Goal: Task Accomplishment & Management: Manage account settings

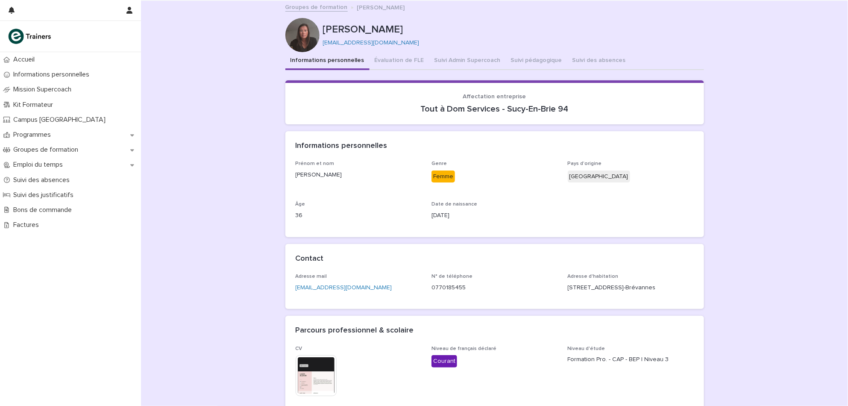
click at [542, 119] on section "Affectation entreprise Tout à Dom Services - Sucy-En-Brie 94" at bounding box center [494, 102] width 418 height 44
click at [602, 134] on div "Informations personnelles" at bounding box center [494, 146] width 418 height 30
click at [61, 168] on p "Emploi du temps" at bounding box center [40, 165] width 60 height 8
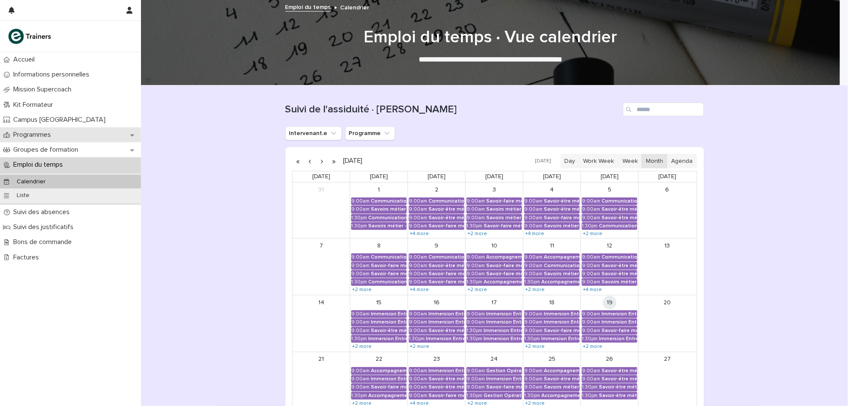
click at [59, 133] on div "Programmes" at bounding box center [70, 134] width 141 height 15
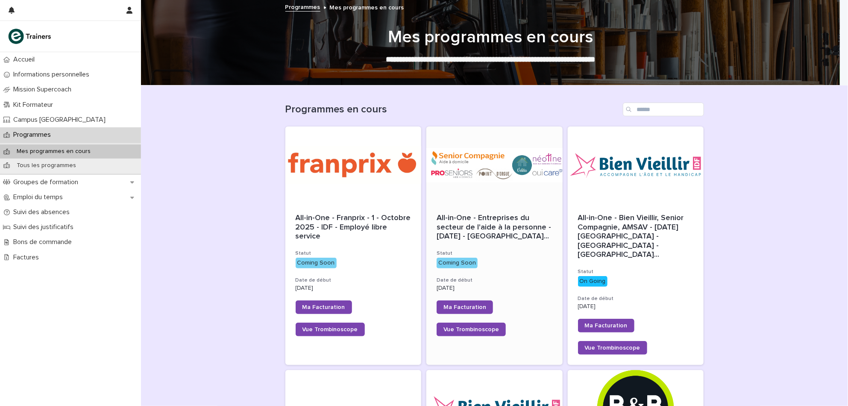
click at [480, 230] on span "All-in-One - Entreprises du secteur de l'aide à la personne - 24 - Septembre 20…" at bounding box center [494, 228] width 116 height 28
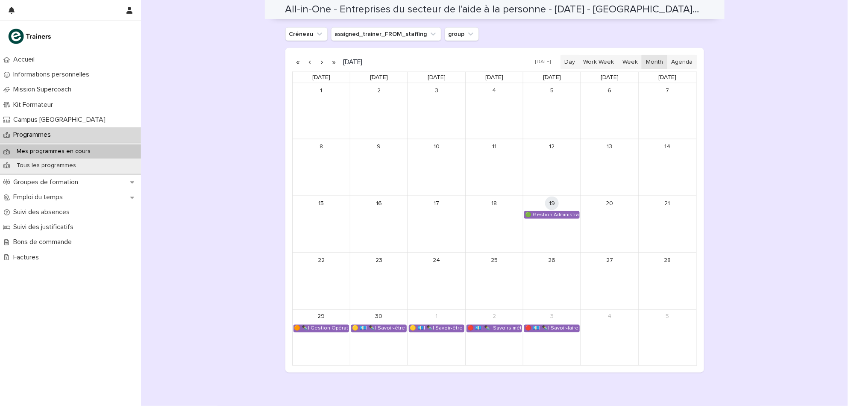
scroll to position [515, 0]
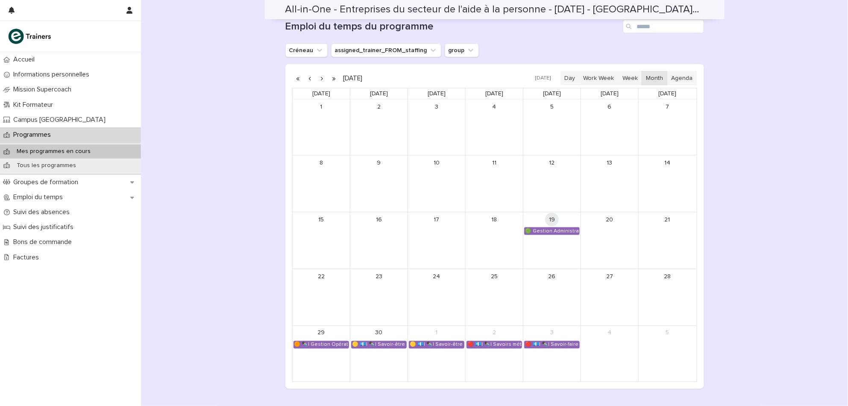
click at [316, 76] on button "button" at bounding box center [322, 78] width 12 height 14
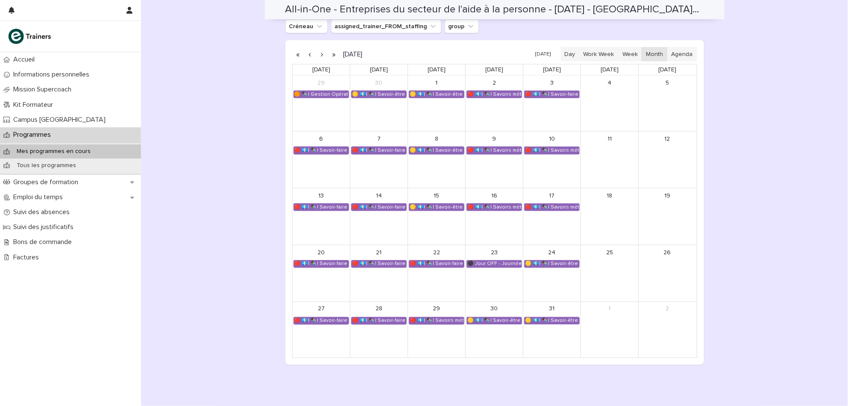
scroll to position [535, 0]
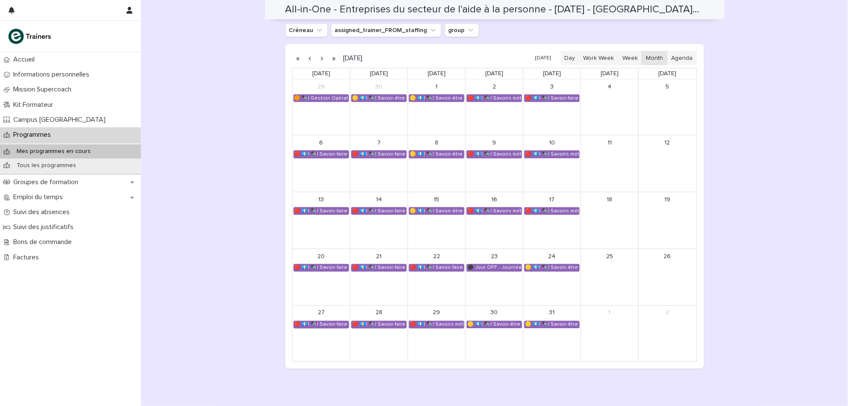
click at [318, 57] on button "button" at bounding box center [322, 58] width 12 height 14
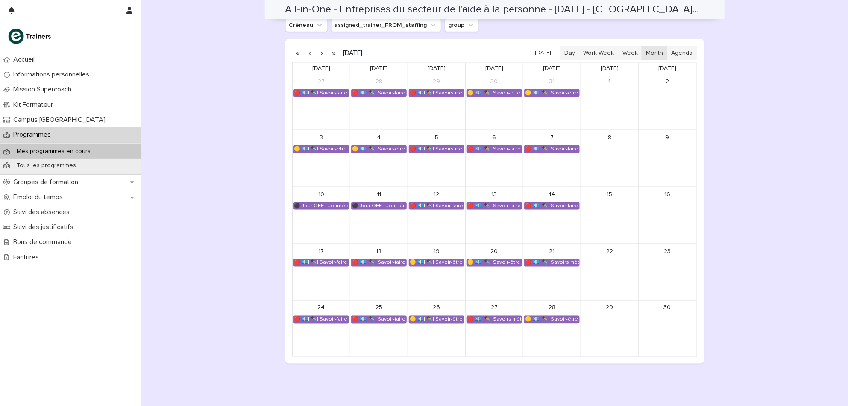
click at [316, 48] on button "button" at bounding box center [322, 53] width 12 height 14
click at [446, 260] on div "🔴 💶| ✒️| Savoir-faire métier - Préparation au CCP2" at bounding box center [436, 262] width 55 height 7
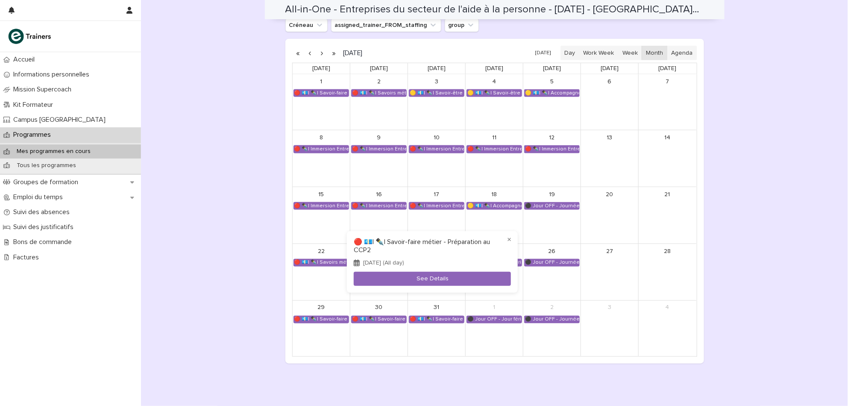
click at [757, 313] on div at bounding box center [424, 203] width 848 height 406
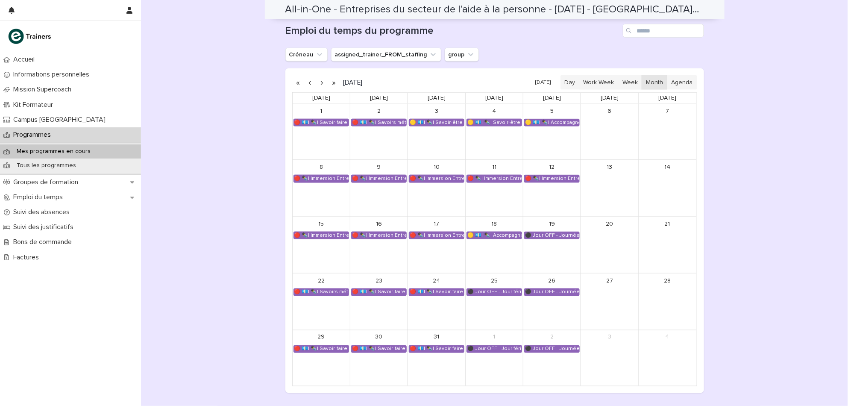
scroll to position [514, 0]
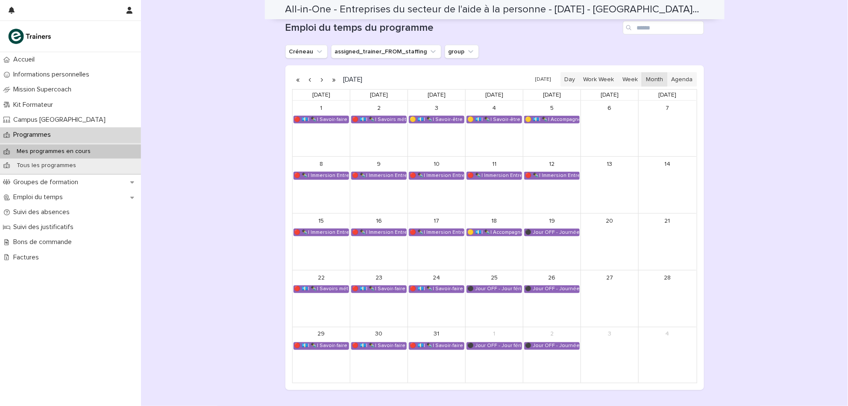
click at [308, 75] on button "button" at bounding box center [310, 80] width 12 height 14
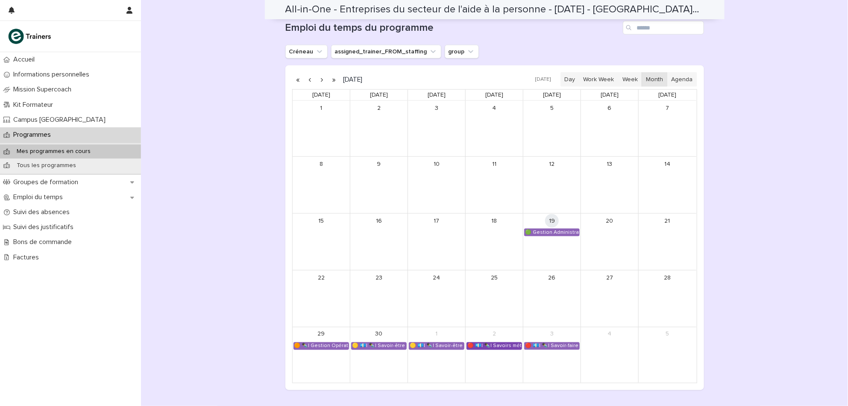
click at [482, 344] on div "🔴 💶| ✒️| Savoirs métier - Découvrir le métier et l'environnement de travail de …" at bounding box center [494, 345] width 55 height 7
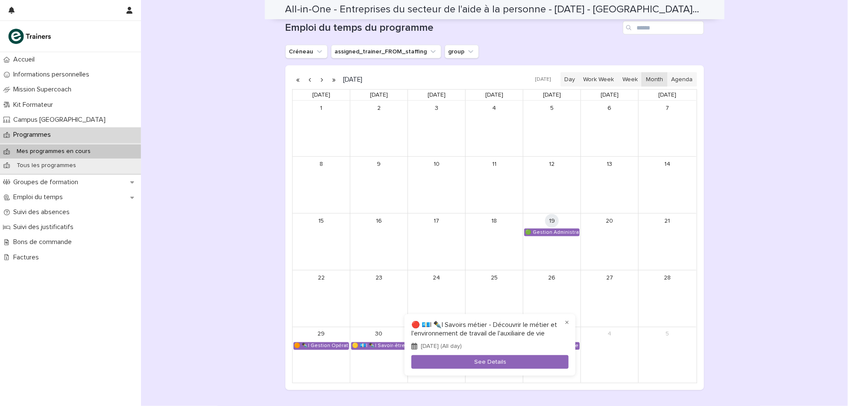
click at [775, 333] on div at bounding box center [424, 203] width 848 height 406
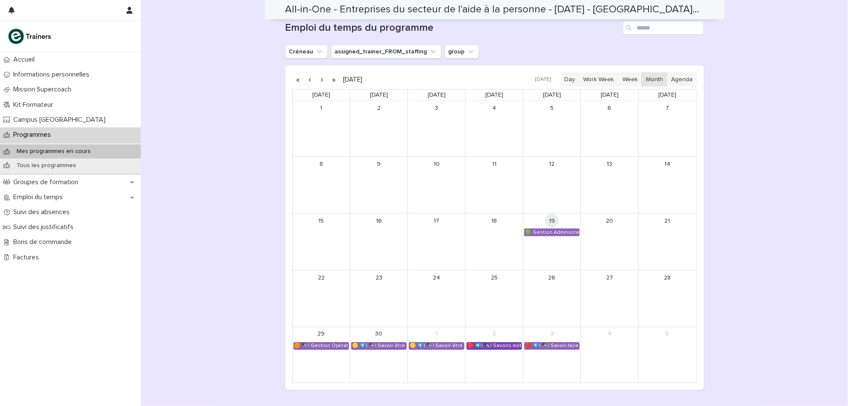
click at [483, 343] on div "🔴 💶| ✒️| Savoirs métier - Découvrir le métier et l'environnement de travail de …" at bounding box center [494, 345] width 55 height 7
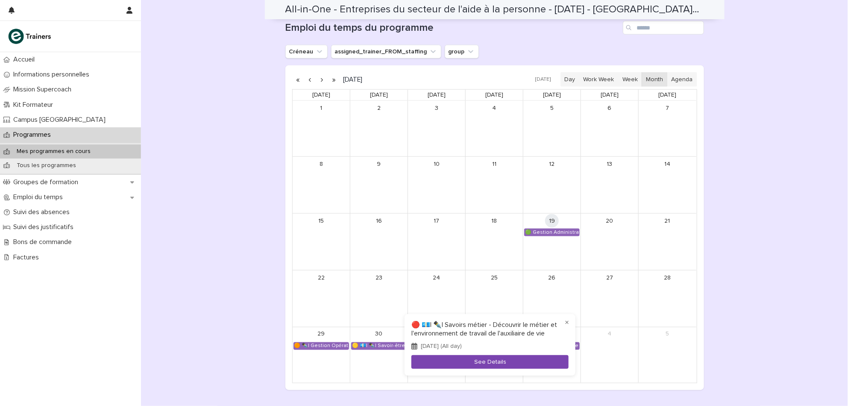
click at [483, 363] on button "See Details" at bounding box center [489, 362] width 157 height 14
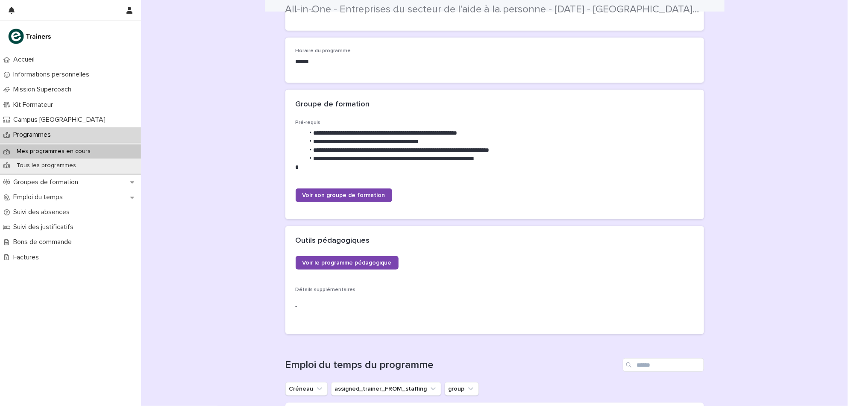
scroll to position [570, 0]
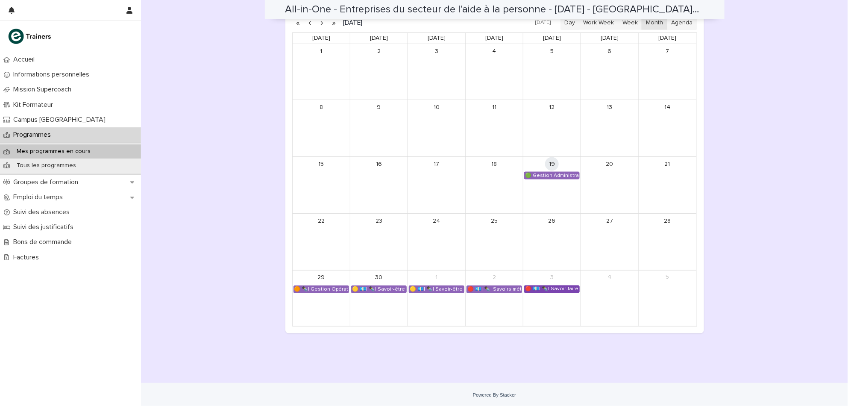
click at [533, 288] on div "🔴 💶| ✒️| Savoir-faire métier - Préparation au CCP2" at bounding box center [551, 289] width 55 height 7
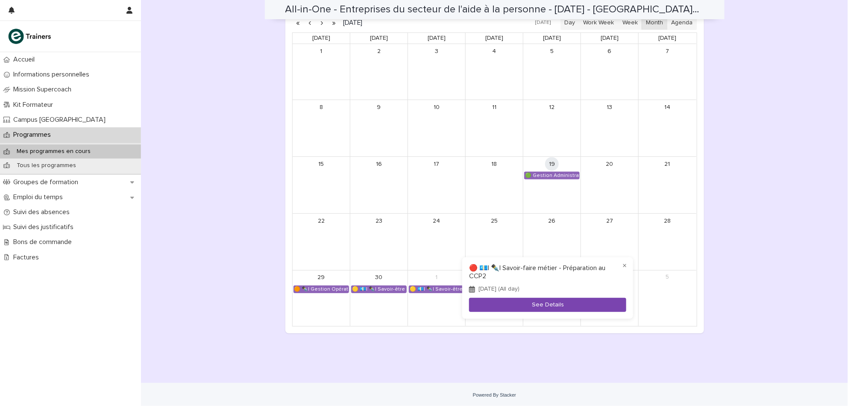
click at [518, 306] on button "See Details" at bounding box center [547, 305] width 157 height 14
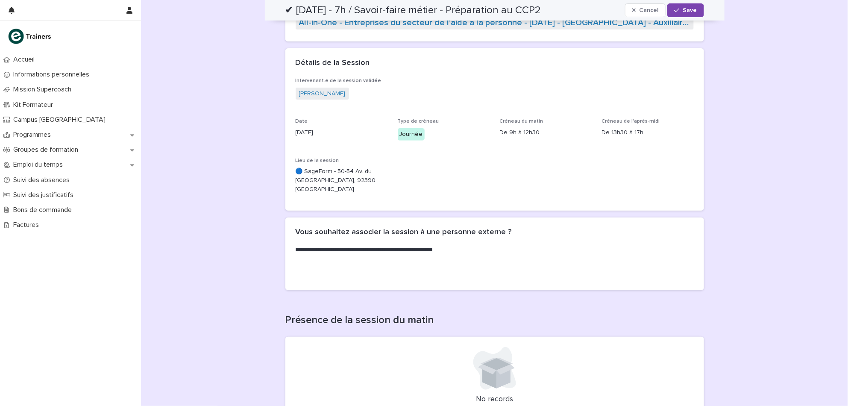
scroll to position [33, 0]
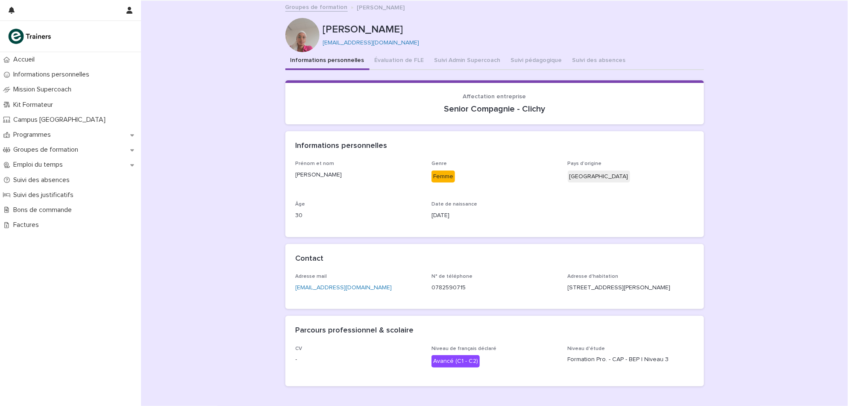
click at [721, 215] on div "Loading... Saving… Loading... Saving… Habibatou SECK Habibatou SECK biaaseck1@g…" at bounding box center [494, 218] width 707 height 435
click at [667, 255] on div "Contact" at bounding box center [492, 258] width 395 height 9
click at [765, 169] on div "Loading... Saving… Loading... Saving… Habibatou SECK Habibatou SECK biaaseck1@g…" at bounding box center [494, 218] width 707 height 435
click at [802, 186] on div "Loading... Saving… Loading... Saving… Habibatou SECK Habibatou SECK biaaseck1@g…" at bounding box center [494, 218] width 707 height 435
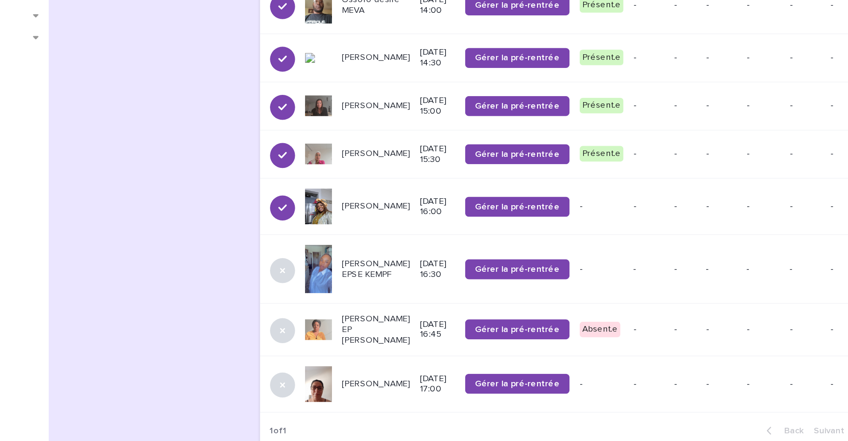
scroll to position [298, 0]
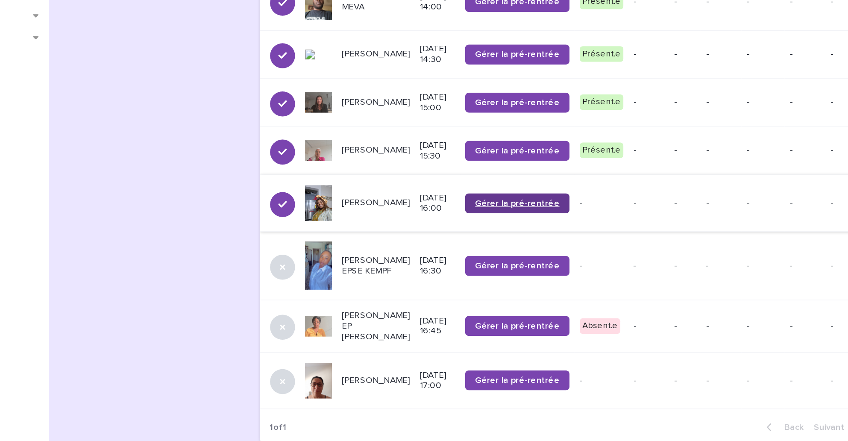
click at [441, 275] on span "Gérer la pré-rentrée" at bounding box center [461, 278] width 58 height 6
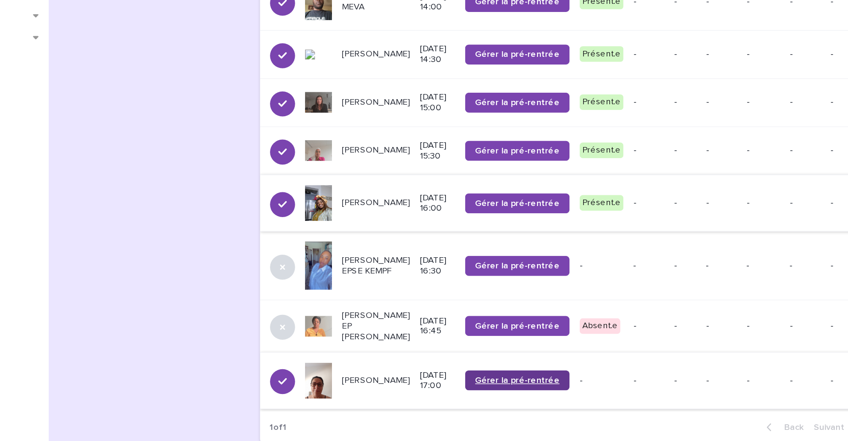
click at [438, 392] on link "Gérer la pré-rentrée" at bounding box center [460, 399] width 71 height 14
click at [341, 392] on div "[PERSON_NAME]" at bounding box center [364, 399] width 47 height 14
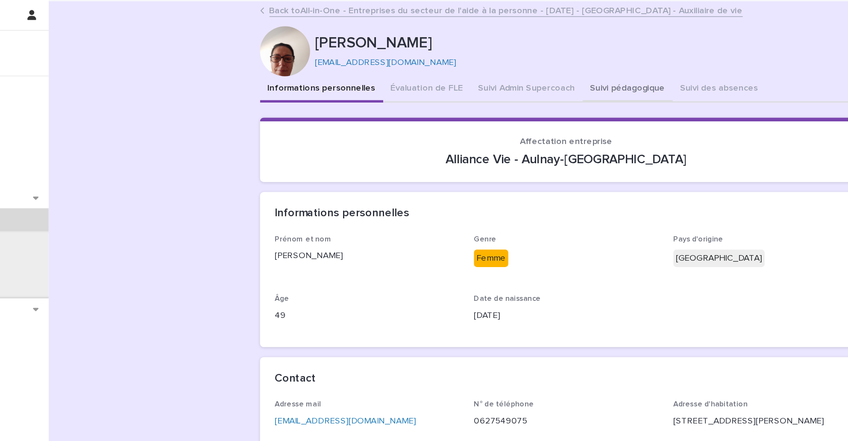
click at [507, 59] on button "Suivi pédagogique" at bounding box center [536, 61] width 61 height 18
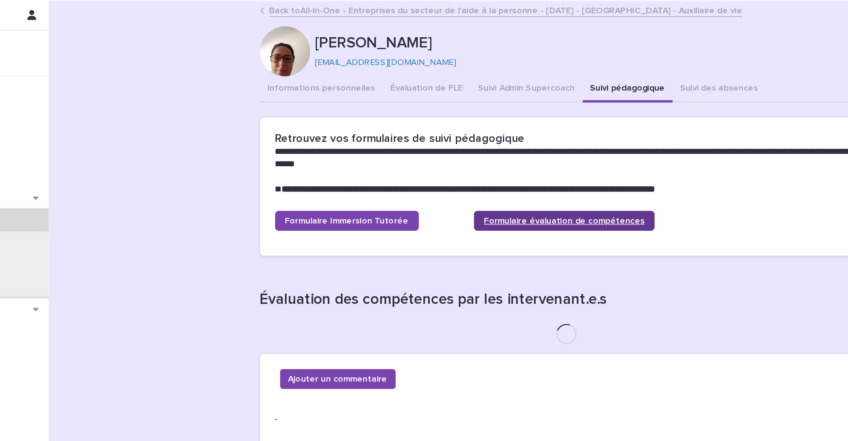
click at [469, 148] on span "Formulaire évaluation de compétences" at bounding box center [493, 151] width 110 height 6
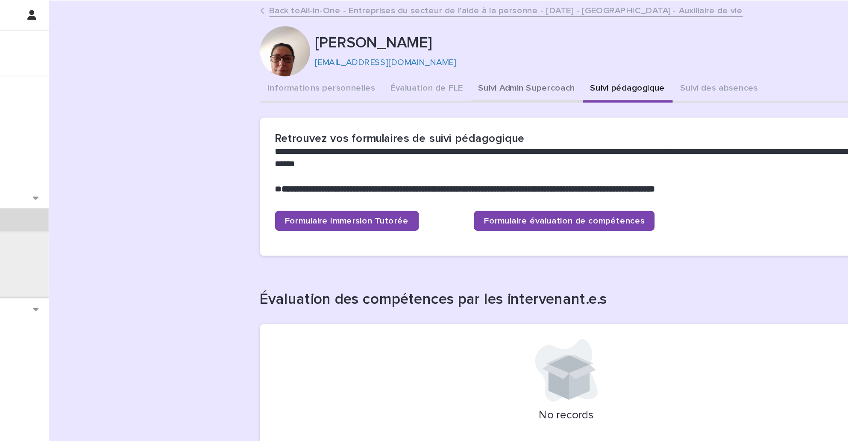
click at [466, 60] on button "Suivi Admin Supercoach" at bounding box center [467, 61] width 76 height 18
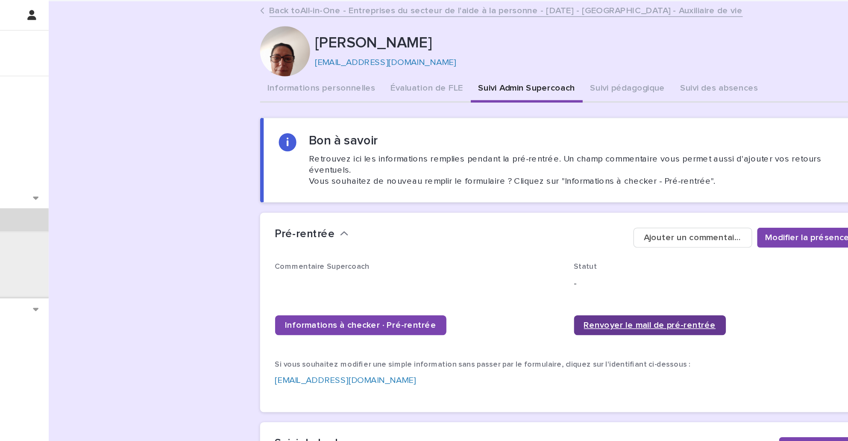
click at [556, 219] on link "Renvoyer le mail de pré-rentrée" at bounding box center [552, 222] width 104 height 14
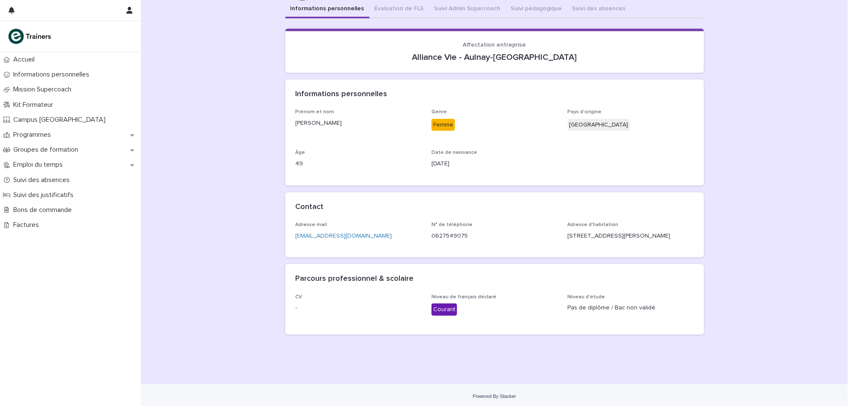
scroll to position [52, 0]
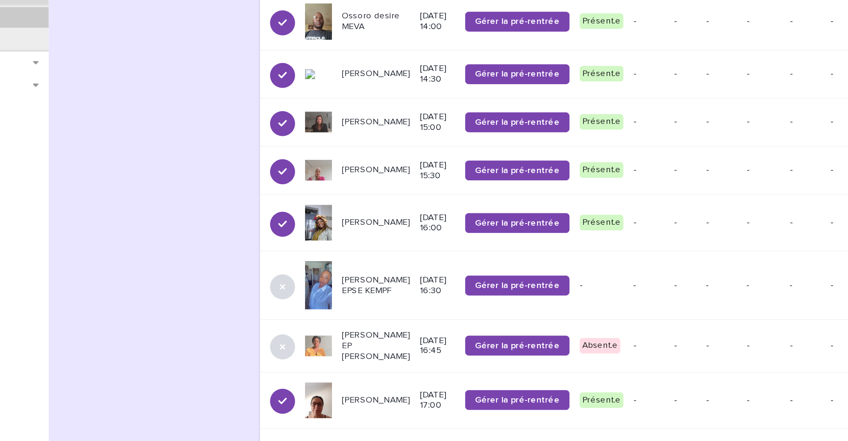
scroll to position [364, 0]
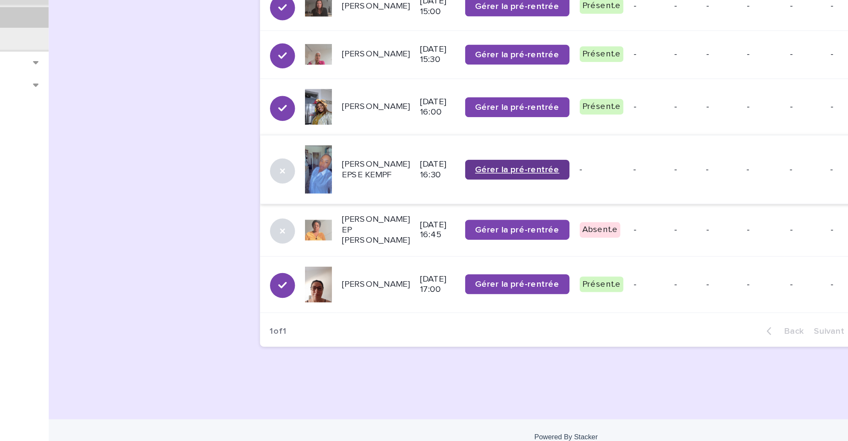
click at [452, 252] on span "Gérer la pré-rentrée" at bounding box center [461, 255] width 58 height 6
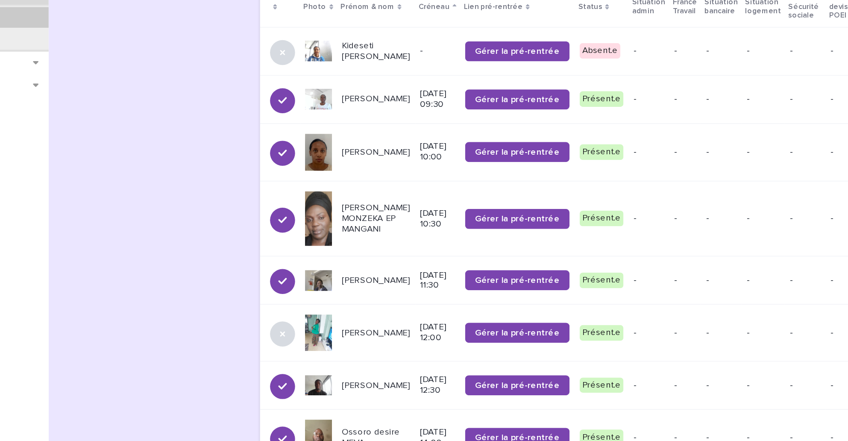
scroll to position [0, 0]
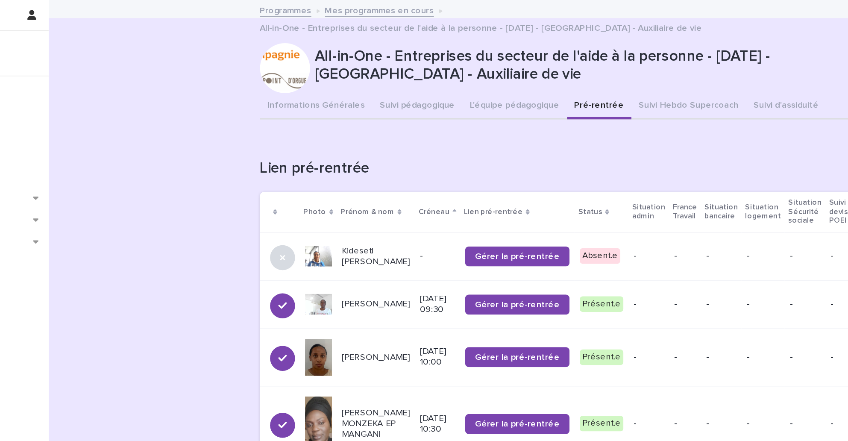
click at [297, 207] on icon at bounding box center [301, 209] width 8 height 8
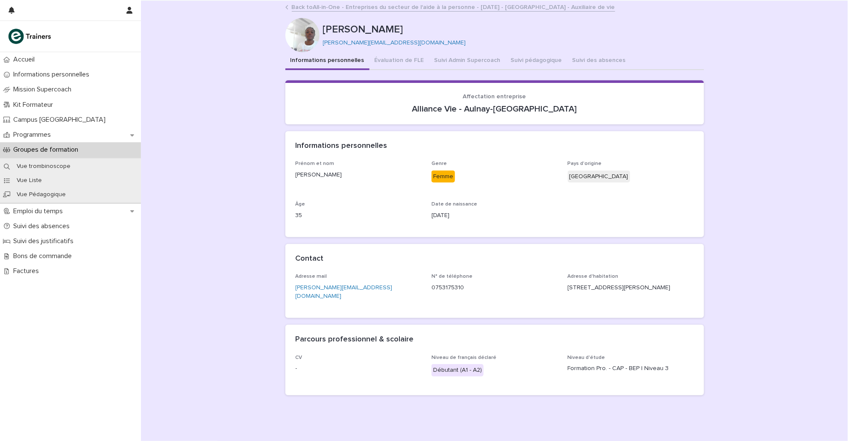
click at [769, 269] on div "Loading... Saving… Loading... Saving… [PERSON_NAME] MARIA [EMAIL_ADDRESS][DOMAI…" at bounding box center [494, 223] width 707 height 444
click at [252, 251] on div "Loading... Saving… Loading... Saving… [PERSON_NAME] MARIA [EMAIL_ADDRESS][DOMAI…" at bounding box center [494, 223] width 707 height 444
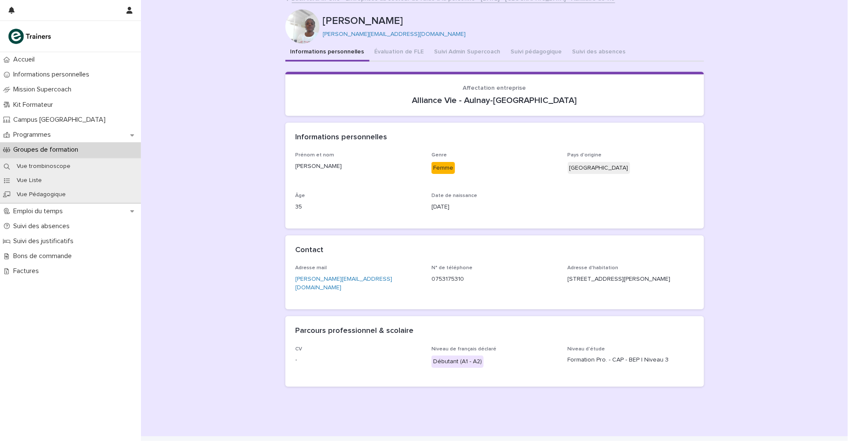
scroll to position [18, 0]
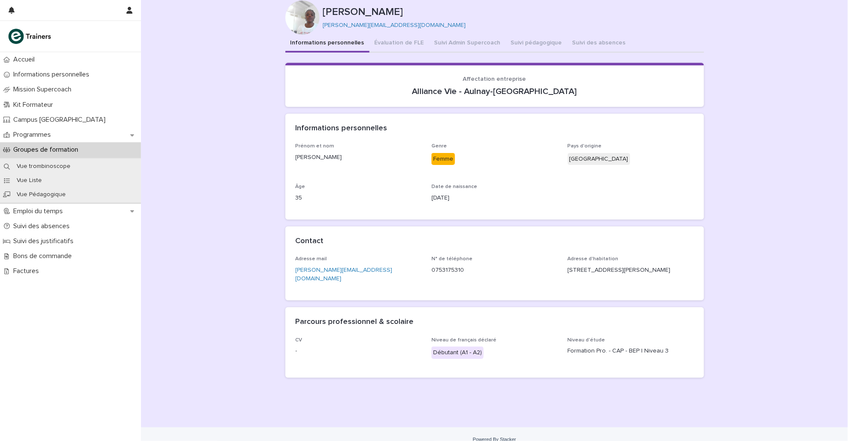
click at [473, 412] on div "Loading... Saving… Loading... Saving… [PERSON_NAME] MARIA [EMAIL_ADDRESS][DOMAI…" at bounding box center [494, 205] width 707 height 444
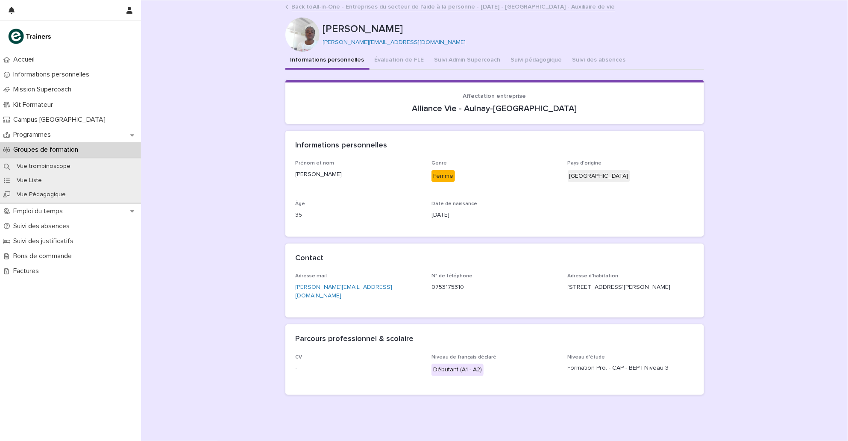
scroll to position [0, 0]
click at [740, 125] on div "Loading... Saving… Loading... Saving… [PERSON_NAME] MARIA [EMAIL_ADDRESS][DOMAI…" at bounding box center [494, 223] width 707 height 444
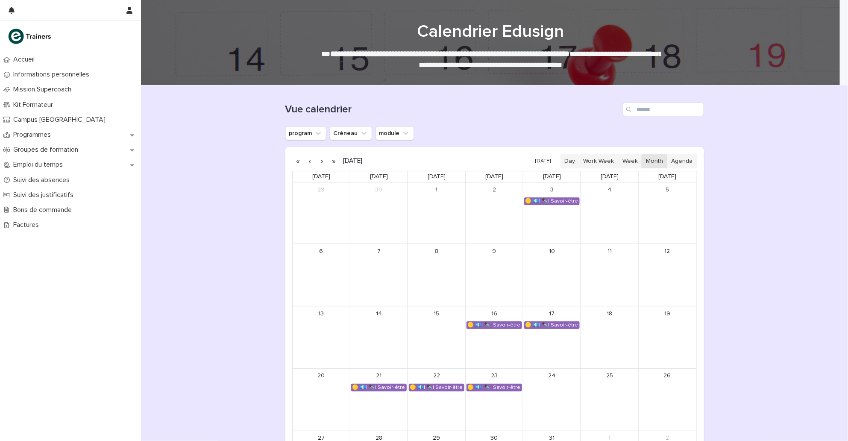
scroll to position [126, 0]
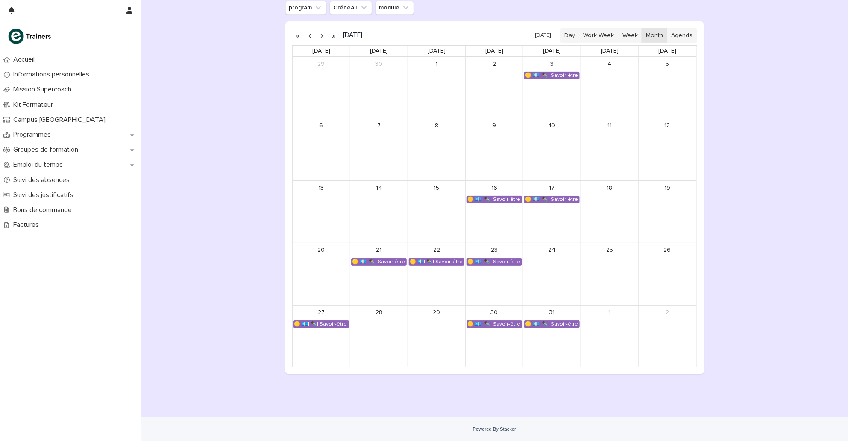
click at [328, 36] on button "button" at bounding box center [334, 36] width 12 height 14
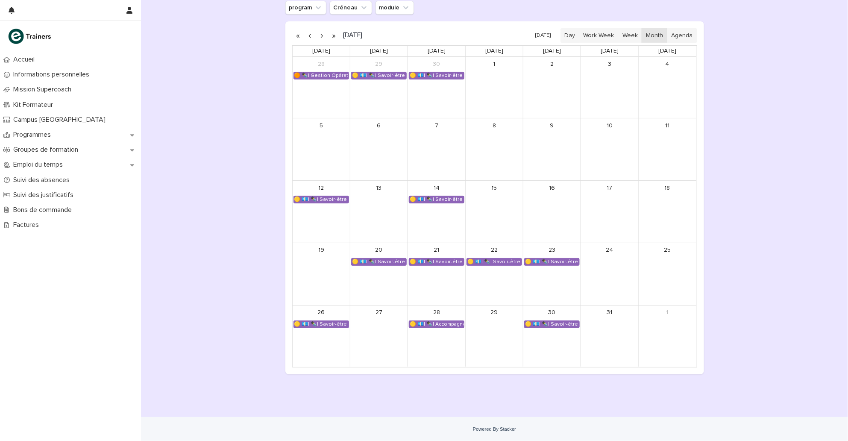
click at [316, 34] on button "button" at bounding box center [322, 36] width 12 height 14
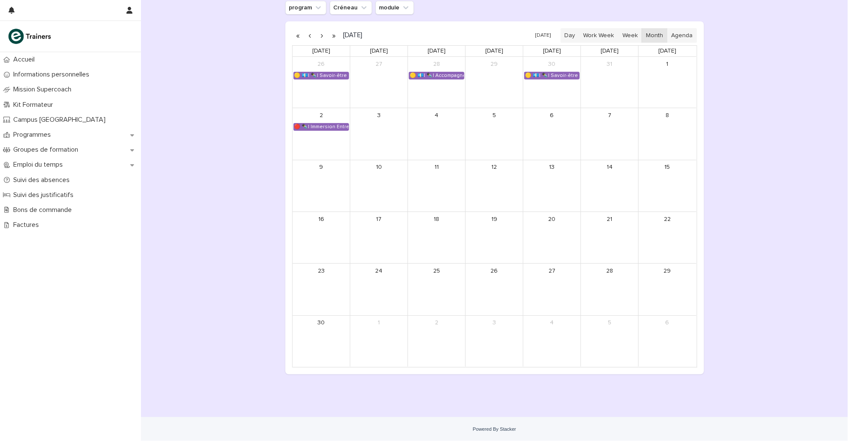
click at [316, 34] on button "button" at bounding box center [322, 36] width 12 height 14
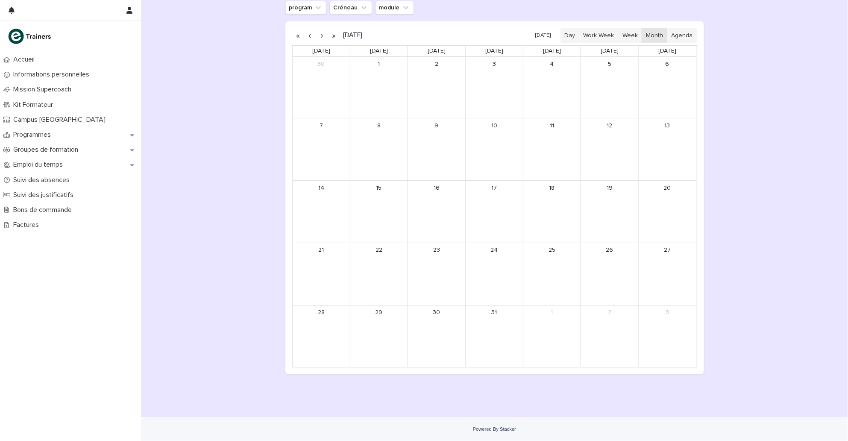
click at [316, 34] on button "button" at bounding box center [322, 36] width 12 height 14
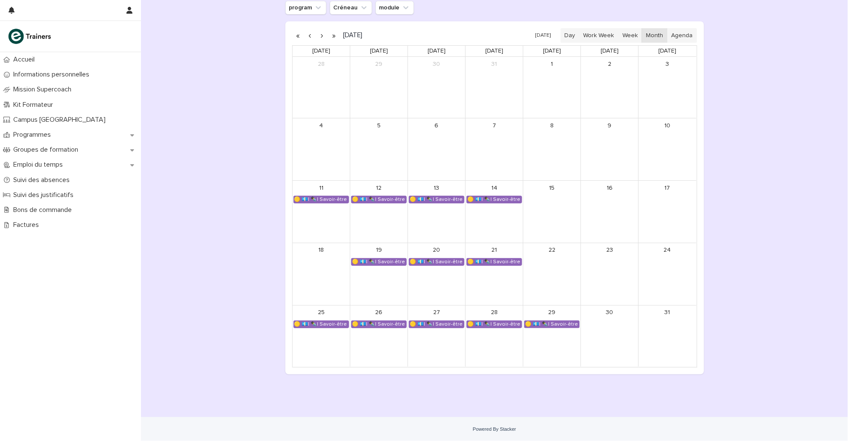
click at [316, 34] on button "button" at bounding box center [322, 36] width 12 height 14
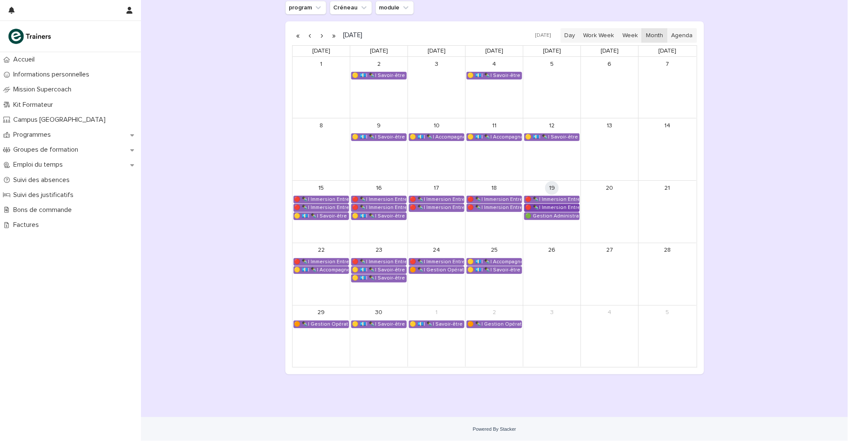
click at [566, 206] on div "🔴 ✒️| Immersion Entreprise - Immersion tutorée" at bounding box center [551, 207] width 55 height 7
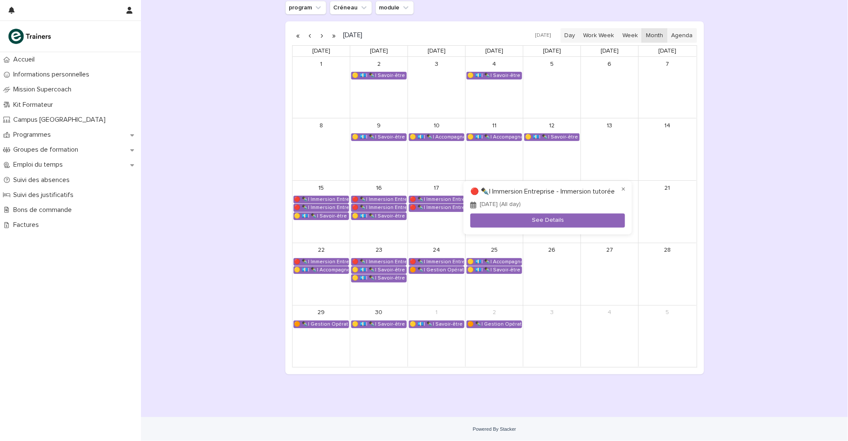
click at [529, 213] on div "× 🔴 ✒️| Immersion Entreprise - Immersion tutorée September 19, 2025 (All day) S…" at bounding box center [547, 207] width 168 height 53
click at [511, 226] on button "See Details" at bounding box center [547, 221] width 155 height 14
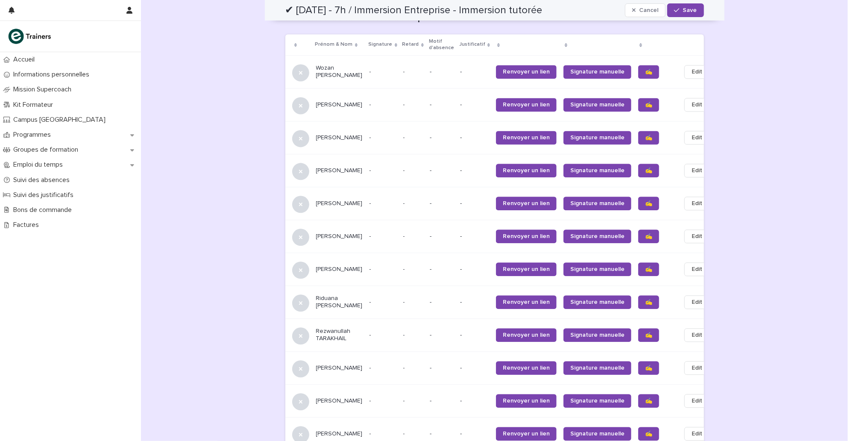
scroll to position [845, 0]
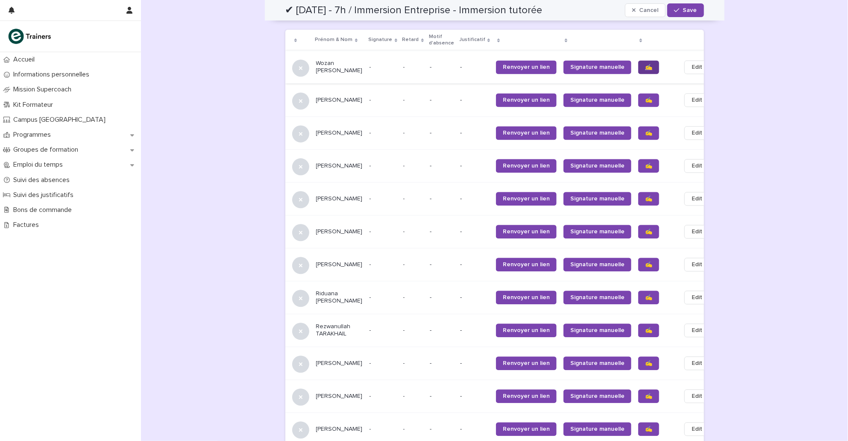
click at [645, 70] on span "✍️" at bounding box center [648, 67] width 7 height 6
click at [638, 107] on link "✍️" at bounding box center [648, 100] width 21 height 14
click at [645, 169] on span "✍️" at bounding box center [648, 166] width 7 height 6
click at [645, 202] on span "✍️" at bounding box center [648, 199] width 7 height 6
click at [645, 399] on span "✍️" at bounding box center [648, 396] width 7 height 6
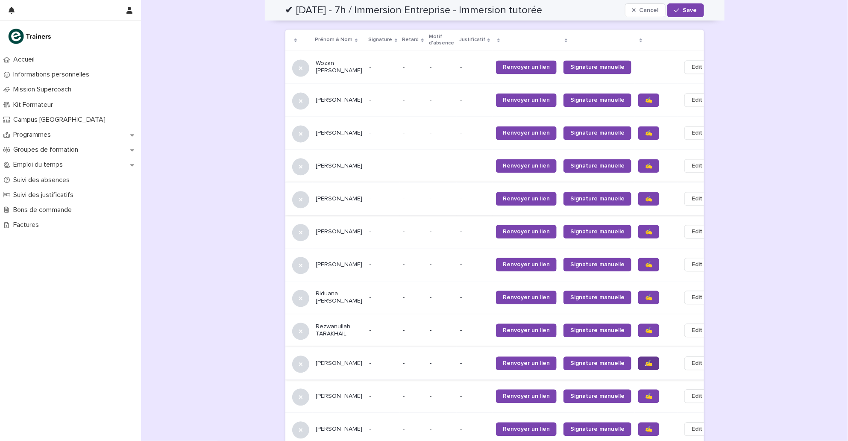
click at [645, 366] on span "✍️" at bounding box center [648, 363] width 7 height 6
click at [645, 333] on span "✍️" at bounding box center [648, 330] width 7 height 6
click at [645, 300] on span "✍️" at bounding box center [648, 297] width 7 height 6
click at [645, 267] on span "✍️" at bounding box center [648, 264] width 7 height 6
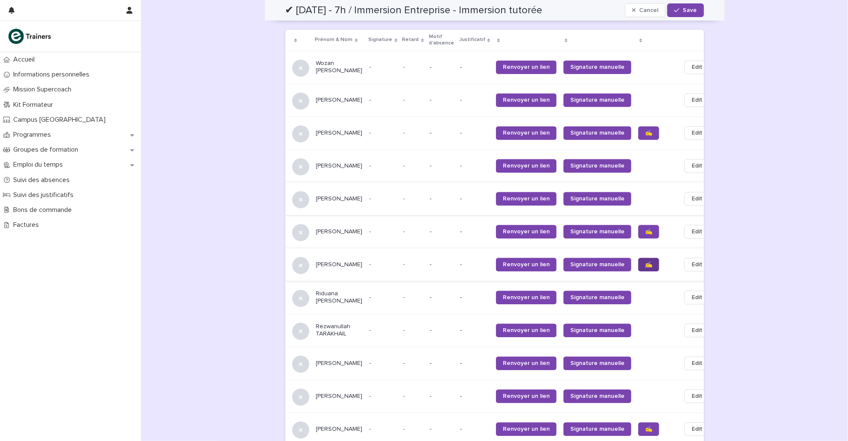
click at [638, 271] on link "✍️" at bounding box center [648, 264] width 21 height 14
click at [645, 234] on span "✍️" at bounding box center [648, 231] width 7 height 6
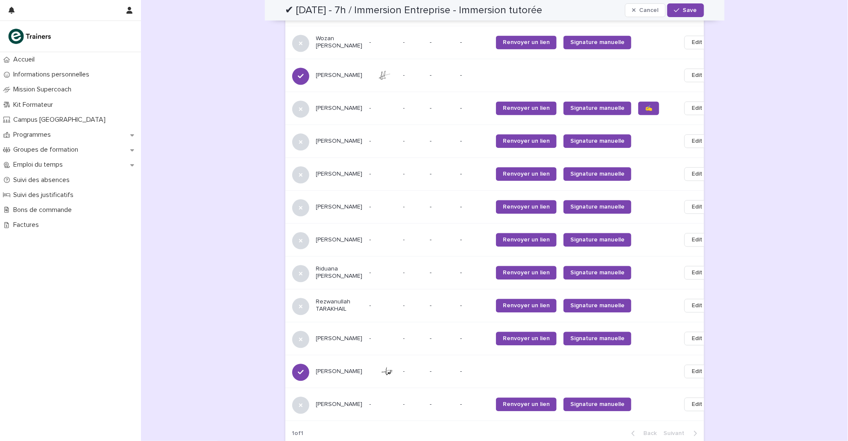
scroll to position [985, 0]
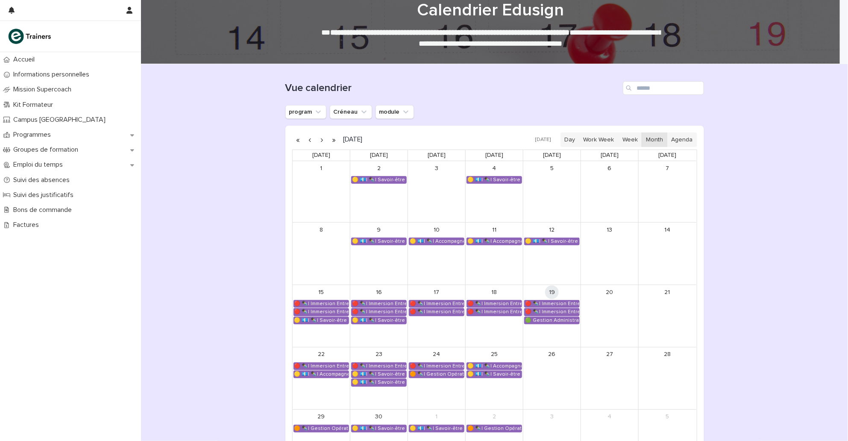
scroll to position [101, 0]
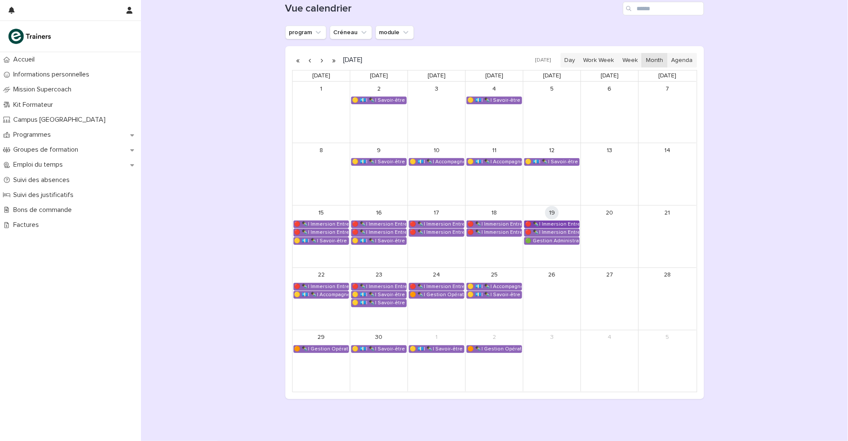
click at [548, 223] on div "🔴 ✒️| Immersion Entreprise - Immersion tutorée" at bounding box center [551, 224] width 55 height 7
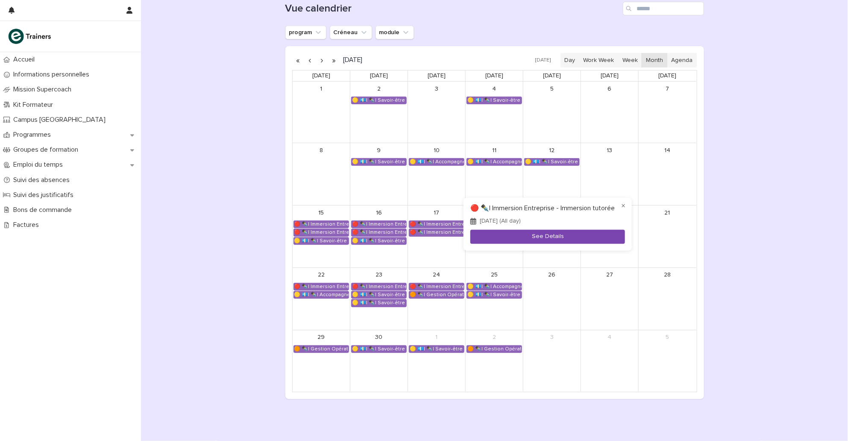
click at [532, 241] on button "See Details" at bounding box center [547, 237] width 155 height 14
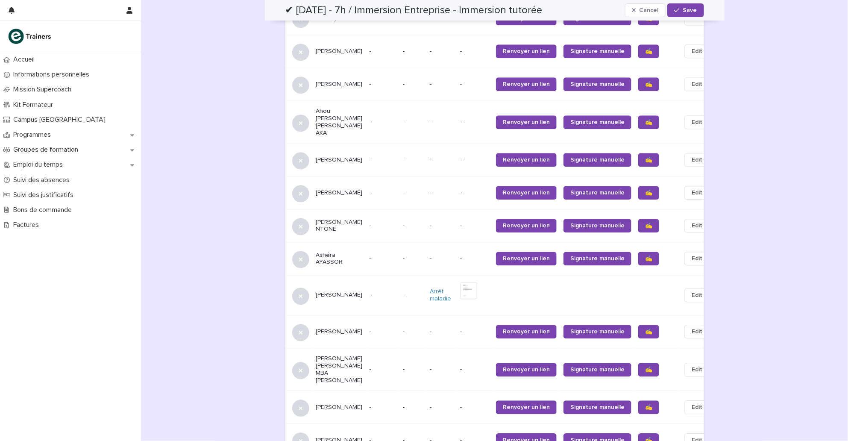
scroll to position [999, 0]
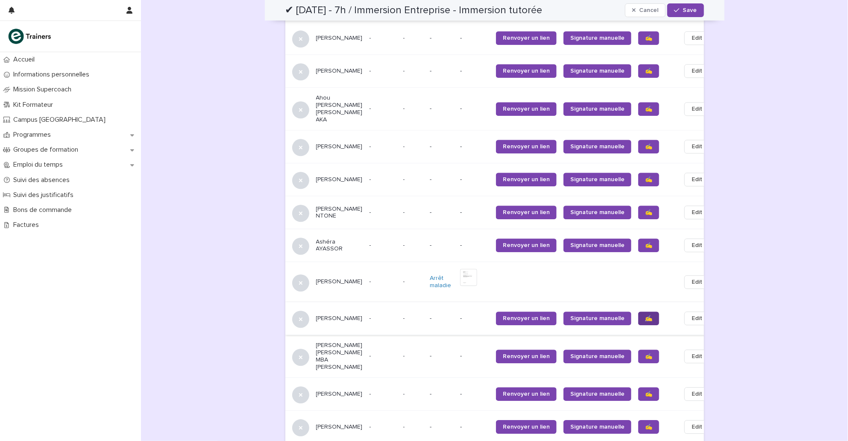
click at [645, 315] on span "✍️" at bounding box center [648, 318] width 7 height 6
click at [645, 424] on span "✍️" at bounding box center [648, 427] width 7 height 6
click at [645, 391] on span "✍️" at bounding box center [648, 394] width 7 height 6
click at [645, 353] on span "✍️" at bounding box center [648, 356] width 7 height 6
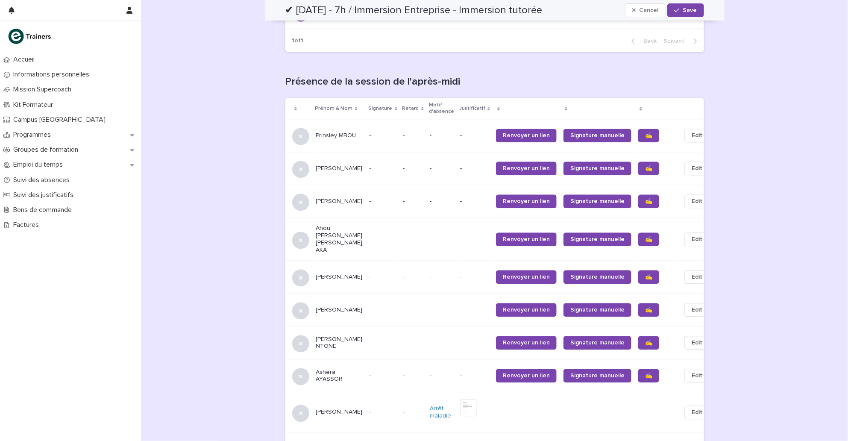
scroll to position [866, 0]
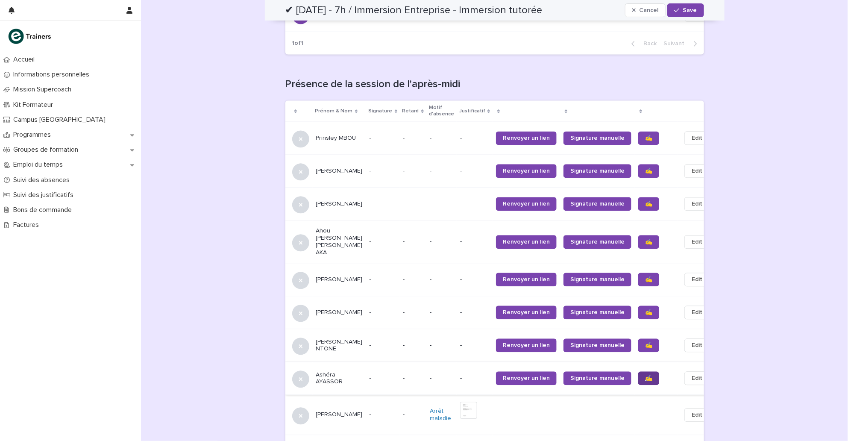
click at [645, 375] on span "✍️" at bounding box center [648, 378] width 7 height 6
click at [645, 342] on span "✍️" at bounding box center [648, 345] width 7 height 6
click at [645, 309] on span "✍️" at bounding box center [648, 312] width 7 height 6
click at [645, 276] on span "✍️" at bounding box center [648, 279] width 7 height 6
click at [645, 239] on span "✍️" at bounding box center [648, 242] width 7 height 6
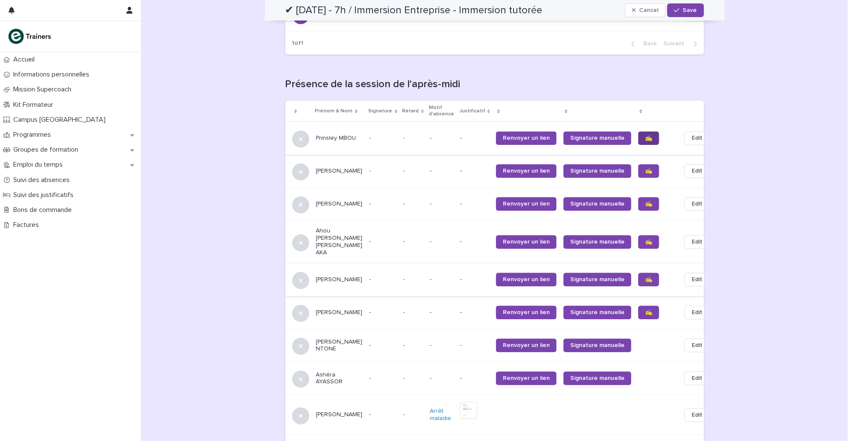
click at [638, 131] on link "✍️" at bounding box center [648, 138] width 21 height 14
click at [645, 168] on span "✍️" at bounding box center [648, 171] width 7 height 6
click at [645, 201] on span "✍️" at bounding box center [648, 204] width 7 height 6
click at [645, 239] on span "✍️" at bounding box center [648, 242] width 7 height 6
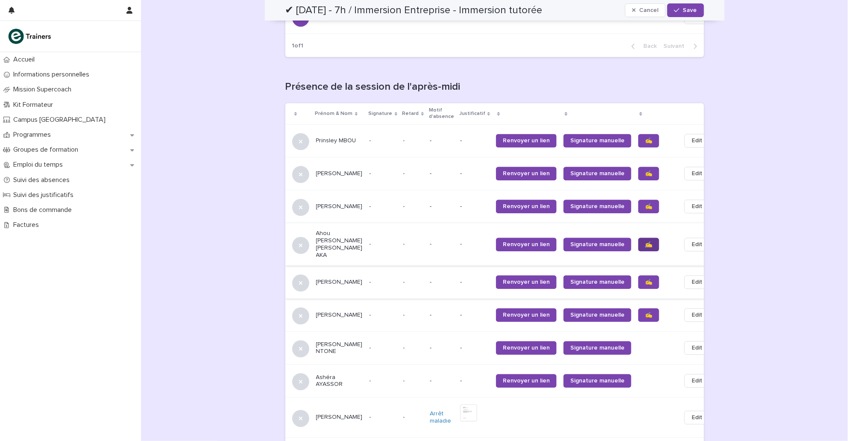
scroll to position [862, 0]
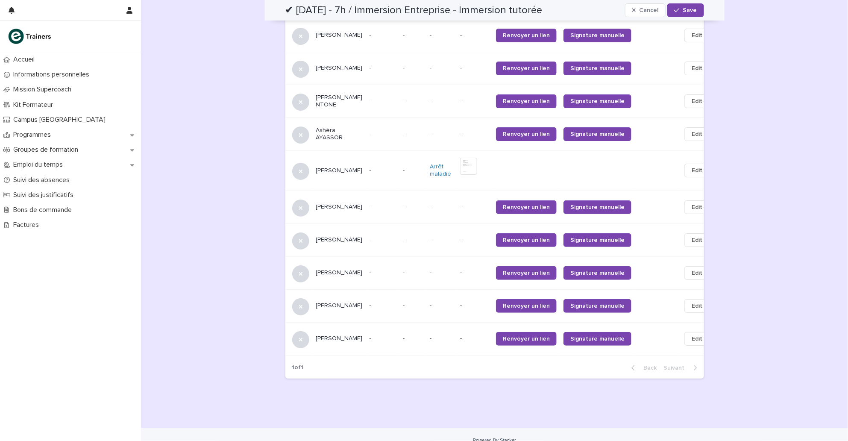
scroll to position [1102, 0]
